Goal: Information Seeking & Learning: Learn about a topic

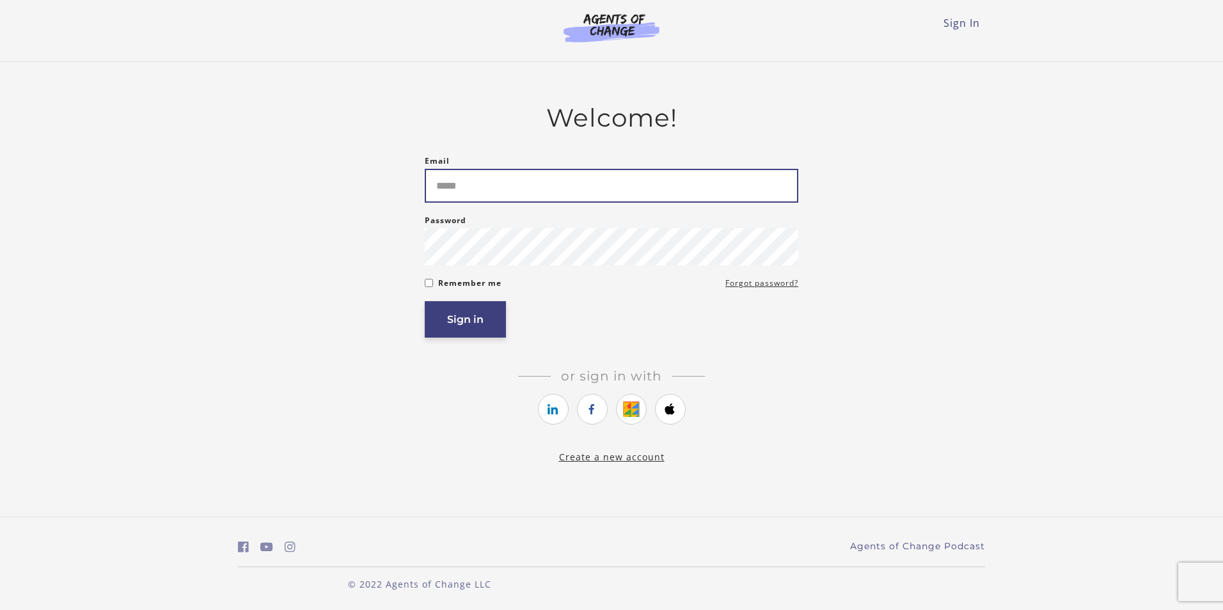
type input "**********"
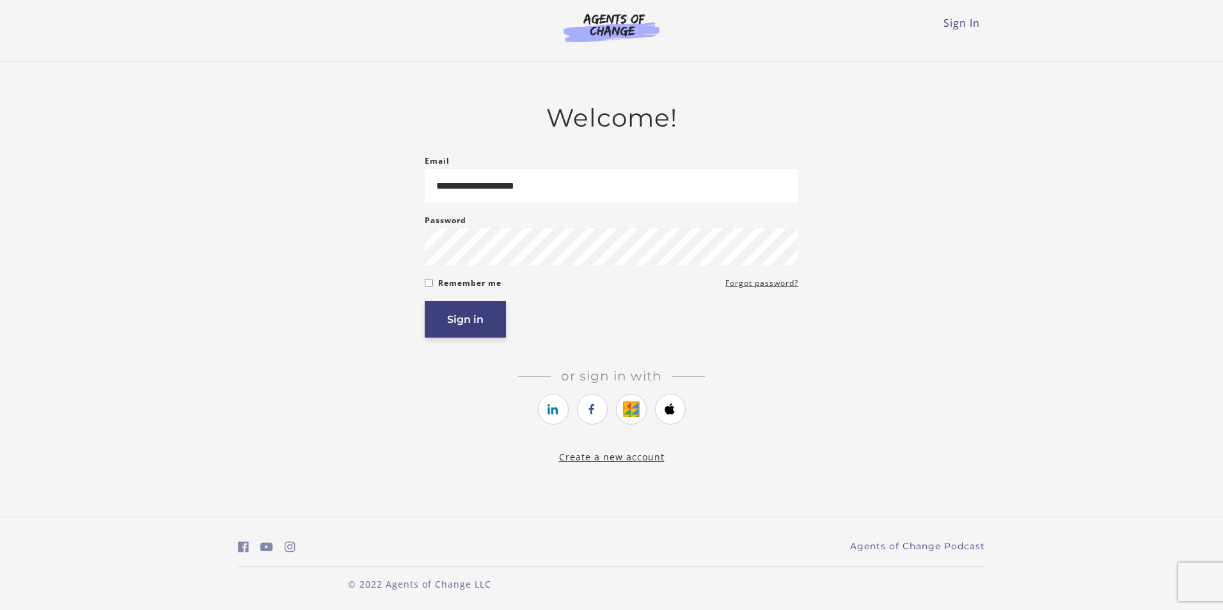
click at [472, 320] on button "Sign in" at bounding box center [465, 319] width 81 height 36
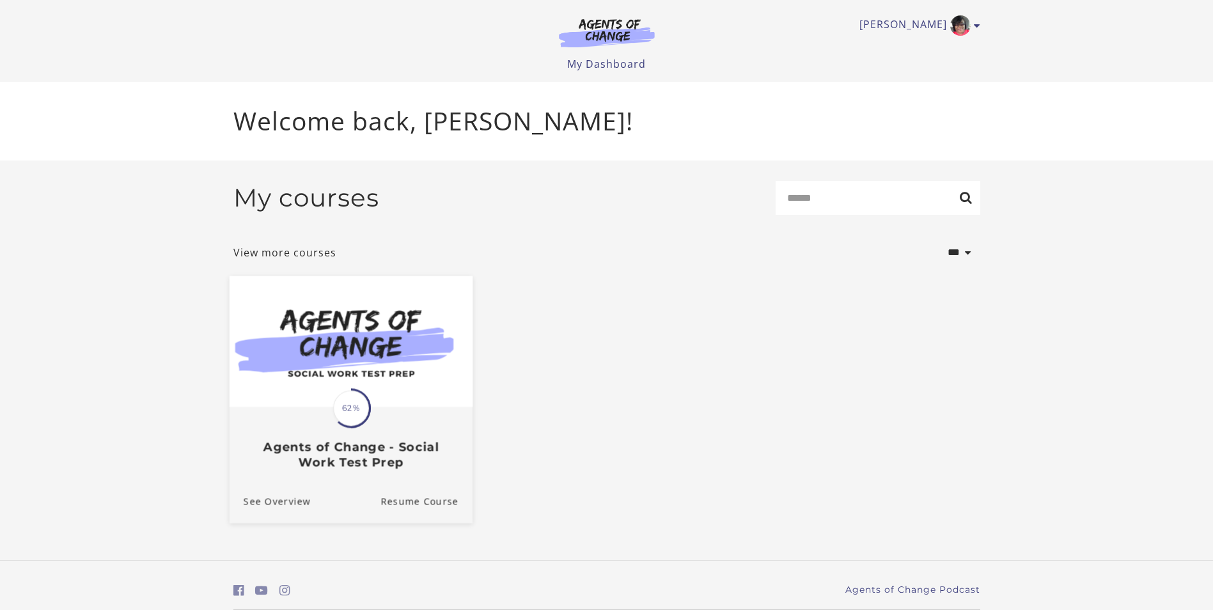
click at [414, 383] on img at bounding box center [350, 341] width 243 height 131
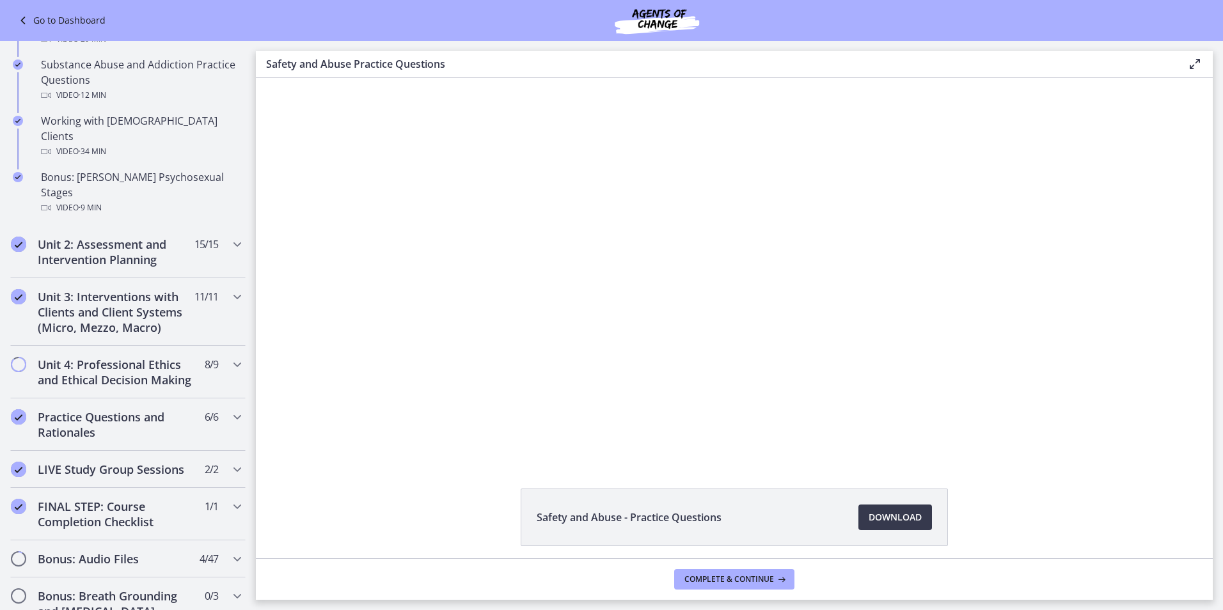
scroll to position [832, 0]
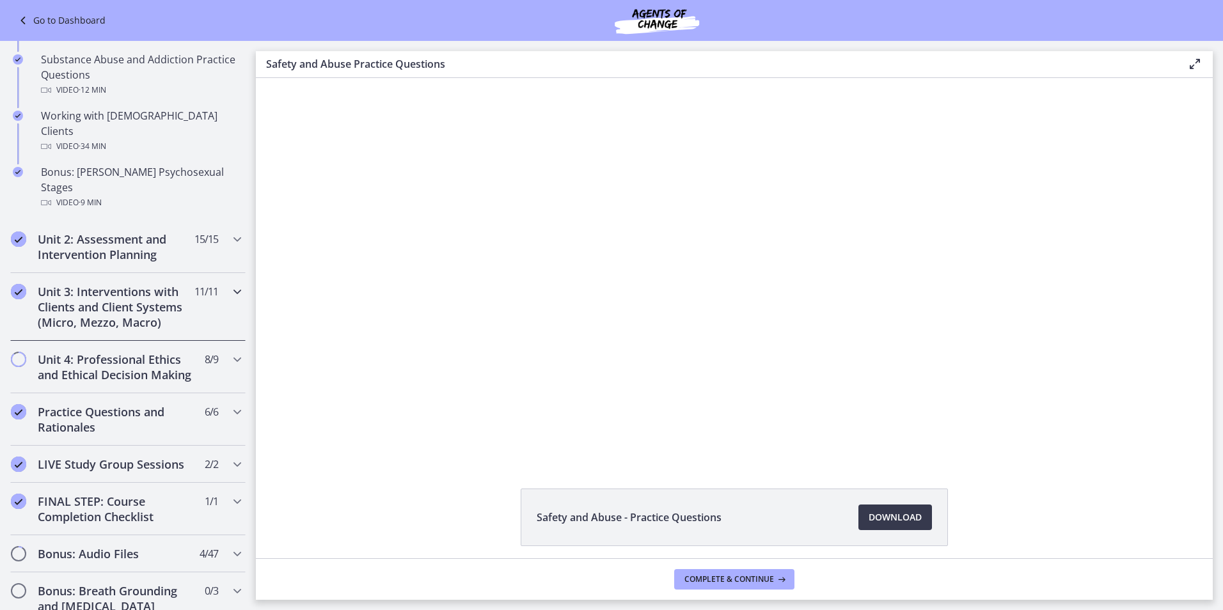
click at [161, 284] on h2 "Unit 3: Interventions with Clients and Client Systems (Micro, Mezzo, Macro)" at bounding box center [116, 307] width 156 height 46
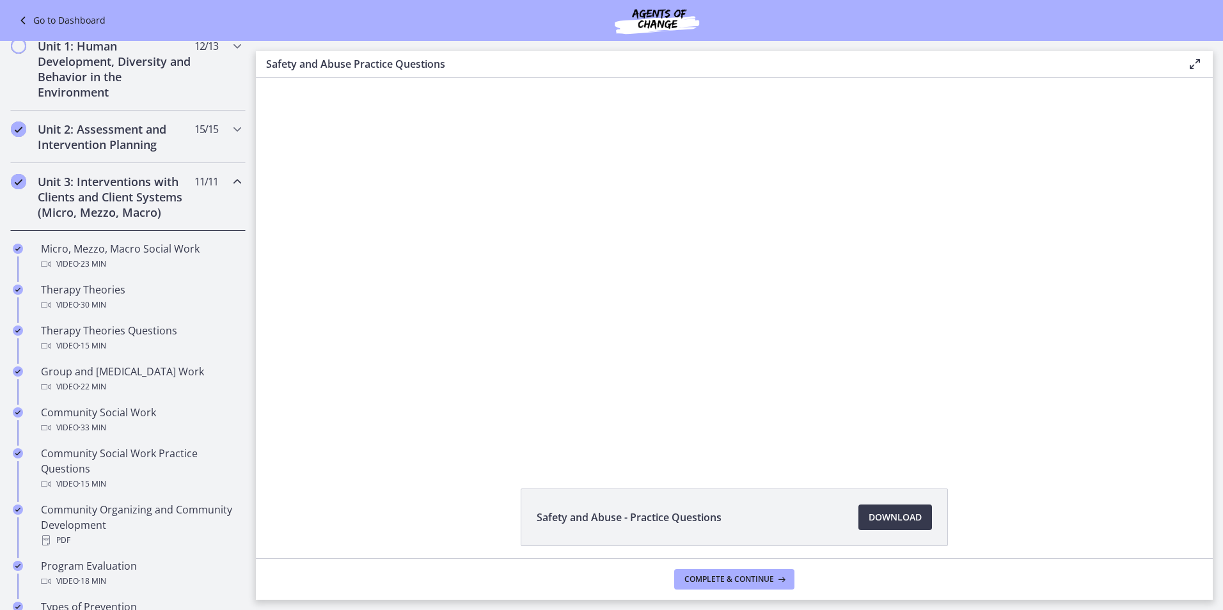
scroll to position [295, 0]
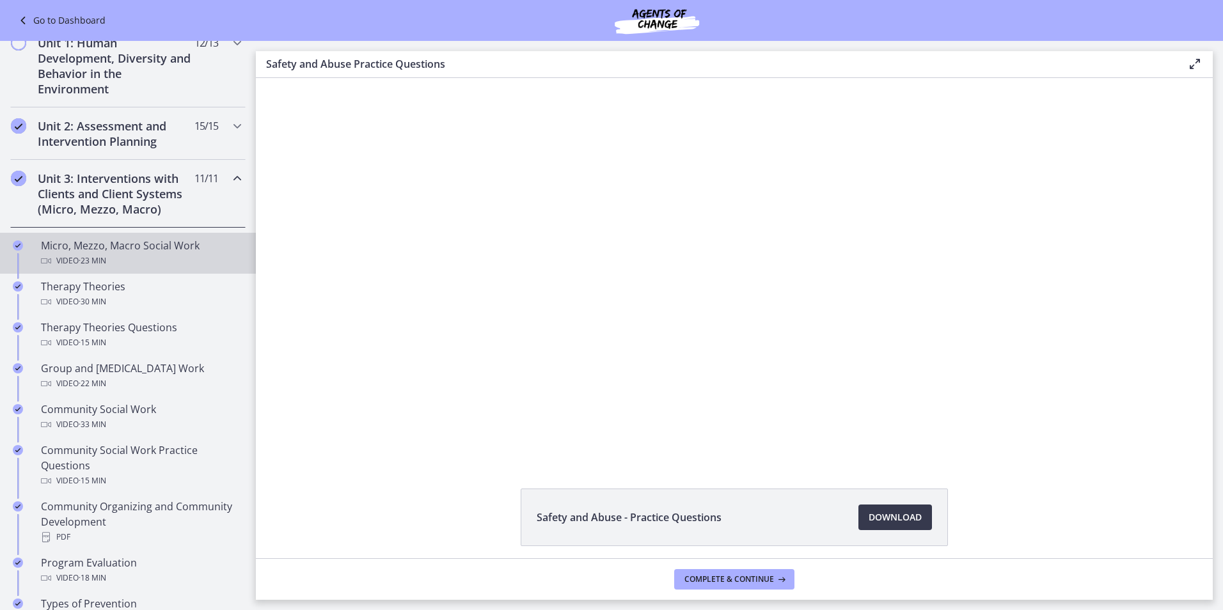
click at [160, 248] on div "Micro, Mezzo, Macro Social Work Video · 23 min" at bounding box center [141, 253] width 200 height 31
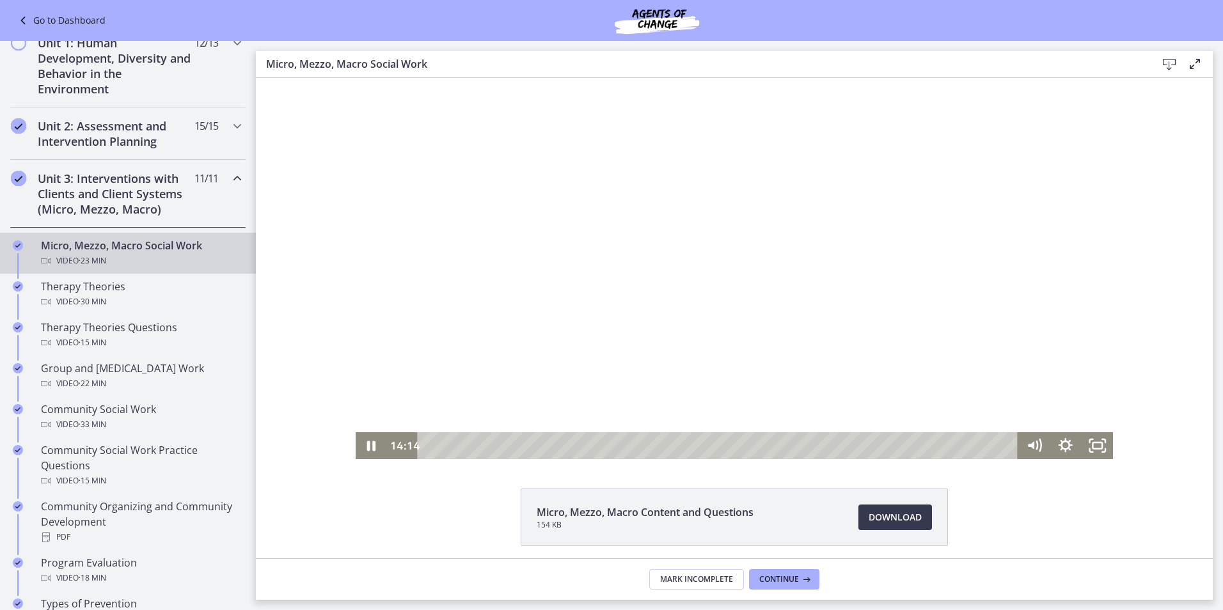
click at [771, 305] on div at bounding box center [735, 268] width 758 height 381
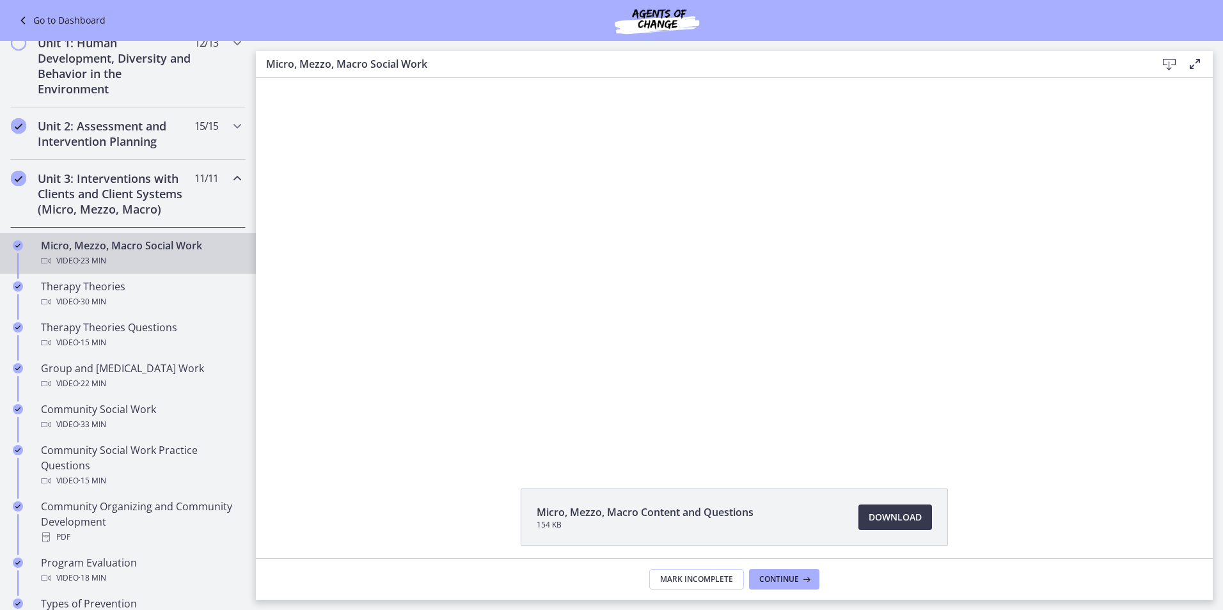
click at [799, 318] on div at bounding box center [735, 268] width 758 height 381
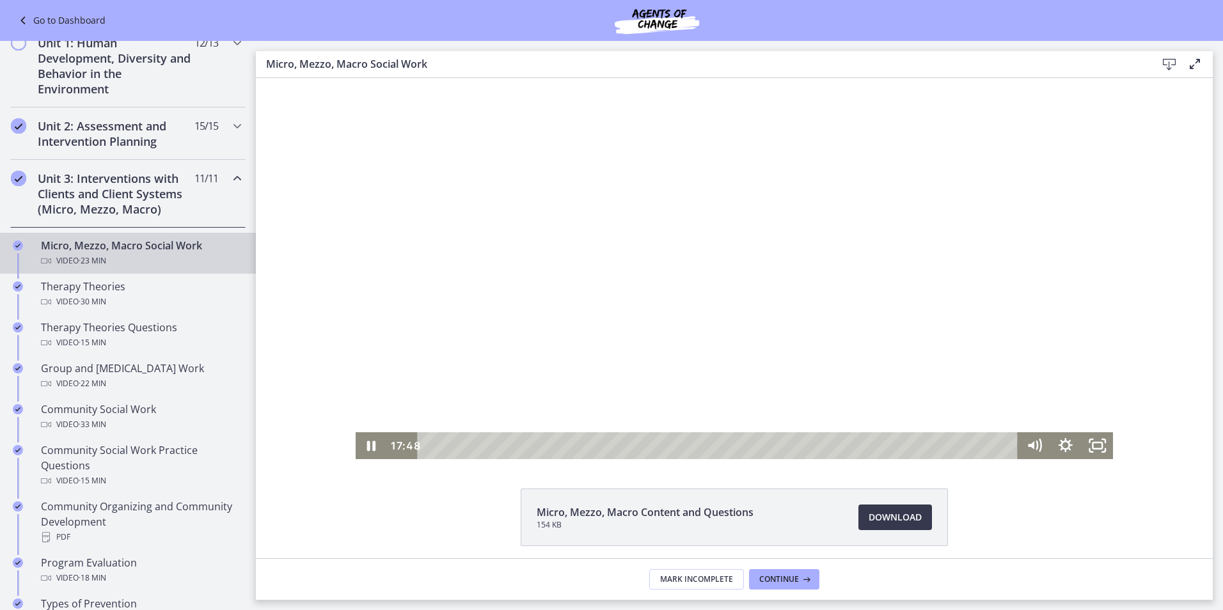
click at [719, 260] on div at bounding box center [735, 268] width 758 height 381
click at [679, 304] on div at bounding box center [735, 268] width 758 height 381
drag, startPoint x: 1005, startPoint y: 343, endPoint x: 1038, endPoint y: 448, distance: 110.5
click at [996, 355] on div at bounding box center [735, 268] width 758 height 381
click at [627, 294] on div at bounding box center [735, 268] width 758 height 381
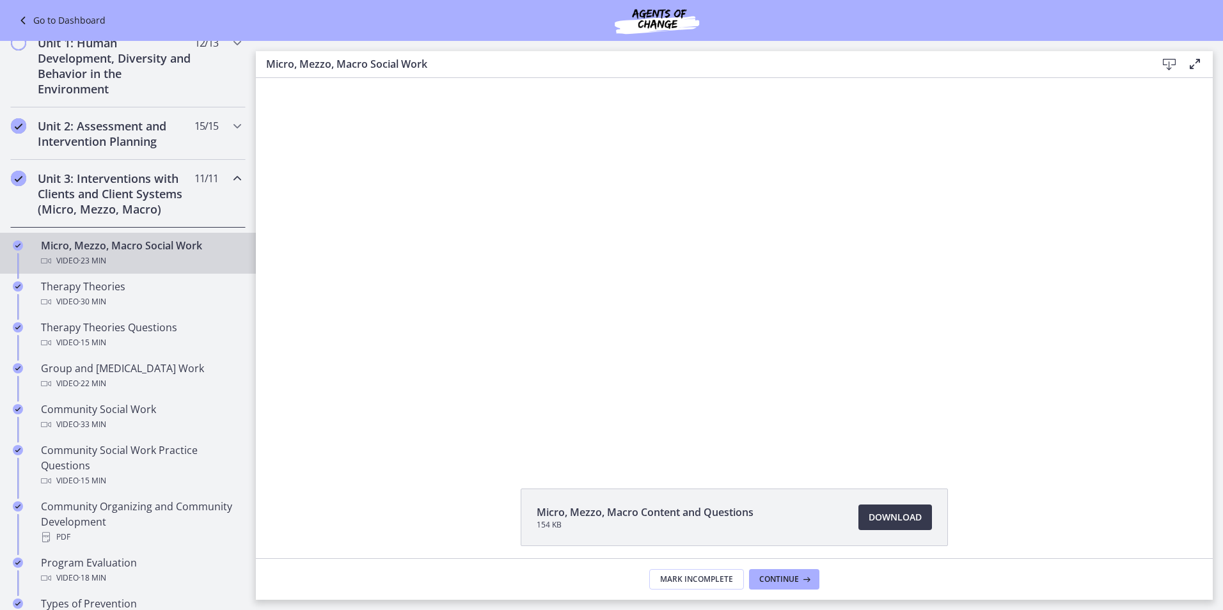
drag, startPoint x: 627, startPoint y: 294, endPoint x: 747, endPoint y: 420, distance: 173.7
click at [629, 297] on div at bounding box center [735, 268] width 758 height 381
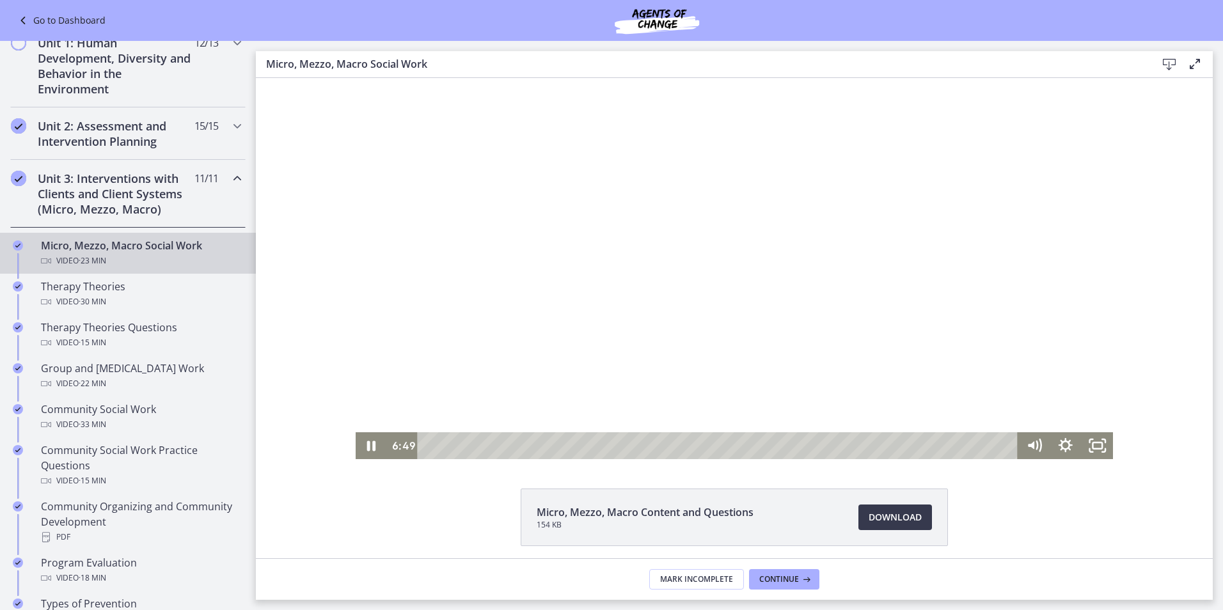
click at [731, 391] on div at bounding box center [735, 268] width 758 height 381
